Goal: Check status: Check status

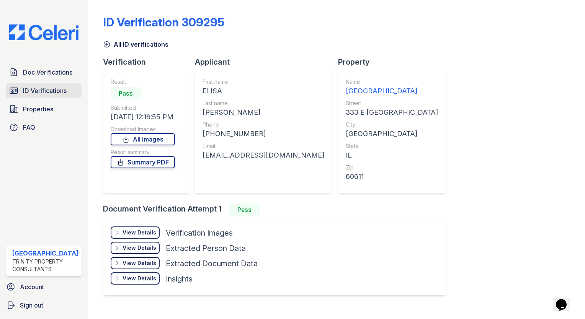
click at [60, 84] on link "ID Verifications" at bounding box center [43, 90] width 75 height 15
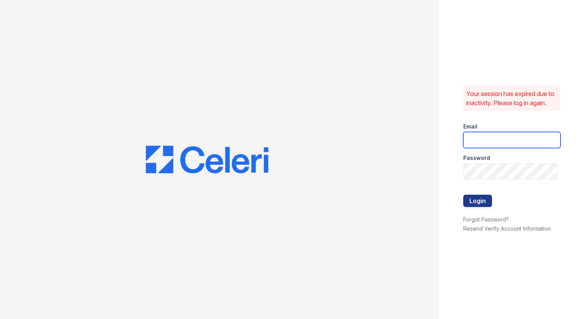
type input "arrivestreetervilleleasing@trinity-pm.com"
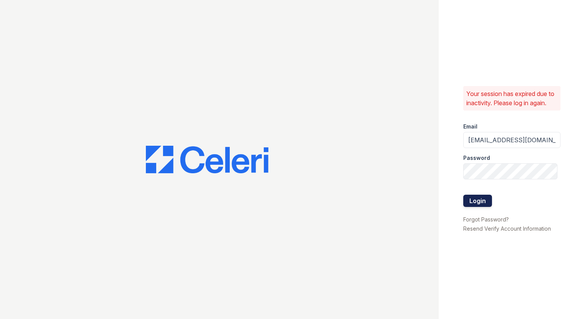
click at [467, 205] on button "Login" at bounding box center [477, 201] width 29 height 12
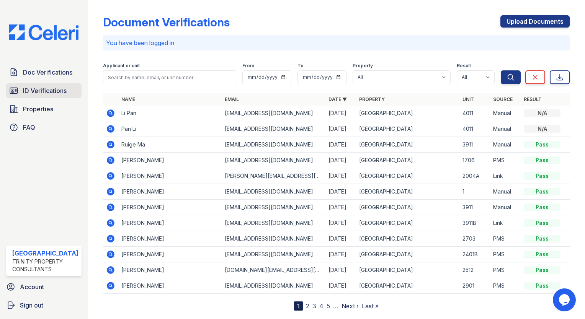
click at [62, 93] on span "ID Verifications" at bounding box center [45, 90] width 44 height 9
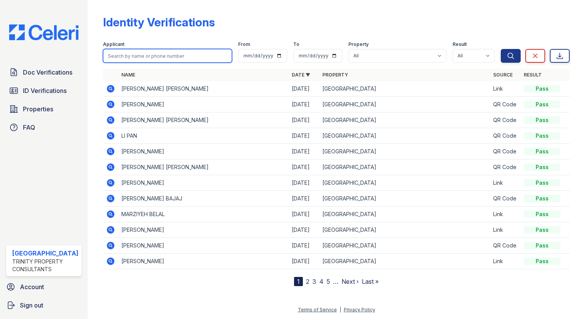
click at [123, 56] on input "search" at bounding box center [167, 56] width 129 height 14
type input "mukesh"
click at [501, 49] on button "Search" at bounding box center [511, 56] width 20 height 14
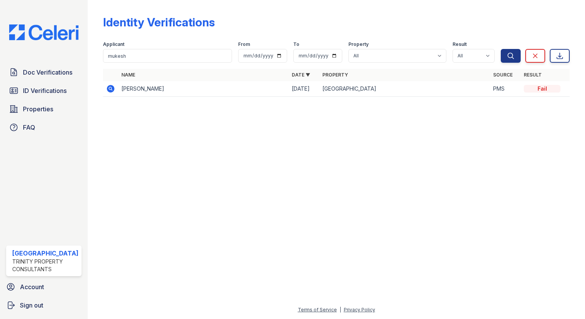
click at [107, 87] on icon at bounding box center [111, 89] width 8 height 8
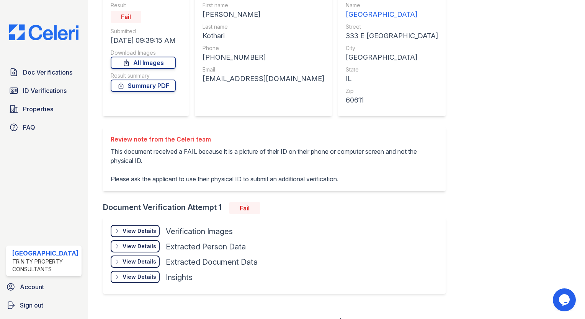
scroll to position [38, 0]
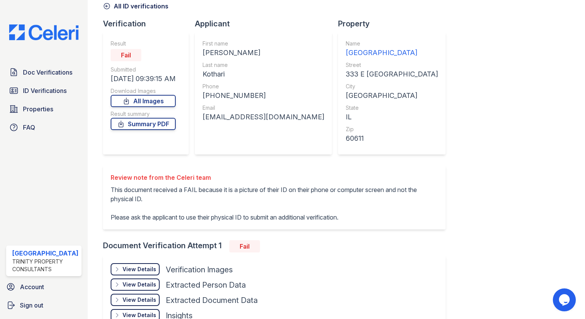
click at [150, 93] on div "Download Images" at bounding box center [143, 91] width 65 height 8
click at [149, 96] on link "All Images" at bounding box center [143, 101] width 65 height 12
click at [527, 53] on div "ID Verification 275540 All ID verifications Verification Result Fail Submitted …" at bounding box center [336, 154] width 467 height 378
click at [20, 89] on link "ID Verifications" at bounding box center [43, 90] width 75 height 15
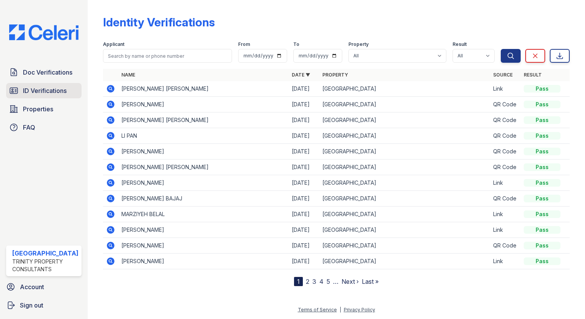
click at [38, 88] on span "ID Verifications" at bounding box center [45, 90] width 44 height 9
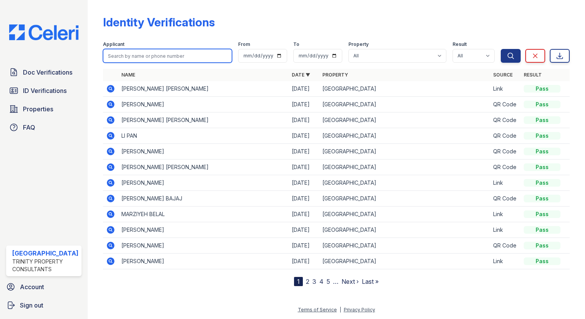
click at [123, 53] on input "search" at bounding box center [167, 56] width 129 height 14
type input "chh"
click at [501, 49] on button "Search" at bounding box center [511, 56] width 20 height 14
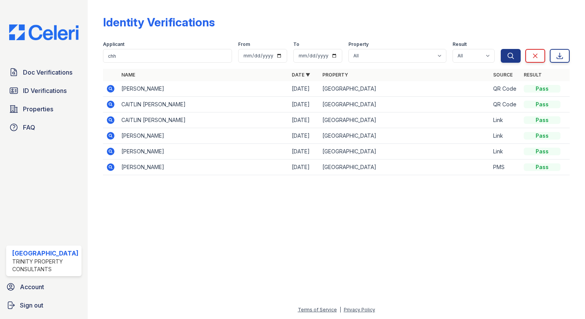
click at [109, 87] on icon at bounding box center [111, 89] width 8 height 8
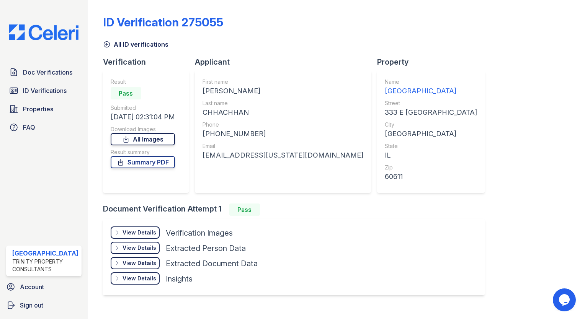
click at [131, 138] on link "All Images" at bounding box center [143, 139] width 64 height 12
click at [545, 61] on div "ID Verification 275055 All ID verifications Verification Result Pass Submitted …" at bounding box center [336, 154] width 467 height 303
click at [56, 88] on span "ID Verifications" at bounding box center [45, 90] width 44 height 9
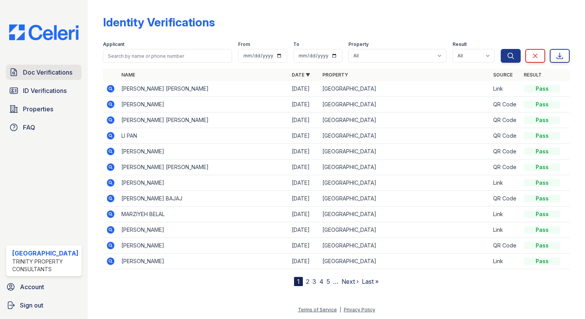
click at [44, 76] on link "Doc Verifications" at bounding box center [43, 72] width 75 height 15
